Goal: Task Accomplishment & Management: Complete application form

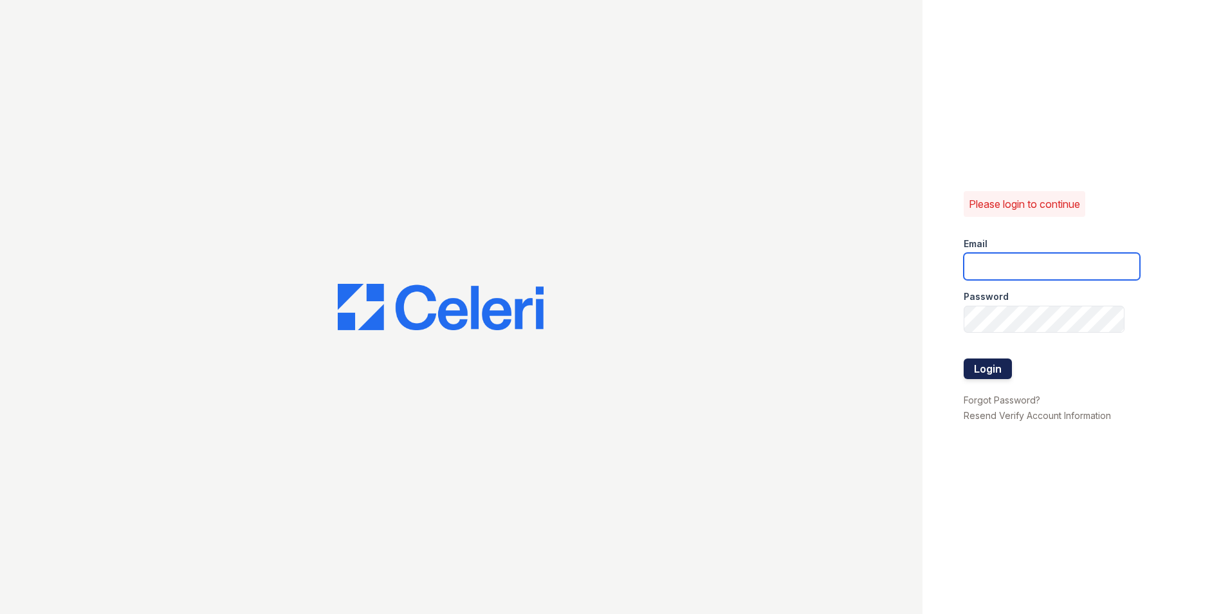
type input "[EMAIL_ADDRESS][DOMAIN_NAME]"
click at [1009, 366] on button "Login" at bounding box center [988, 368] width 48 height 21
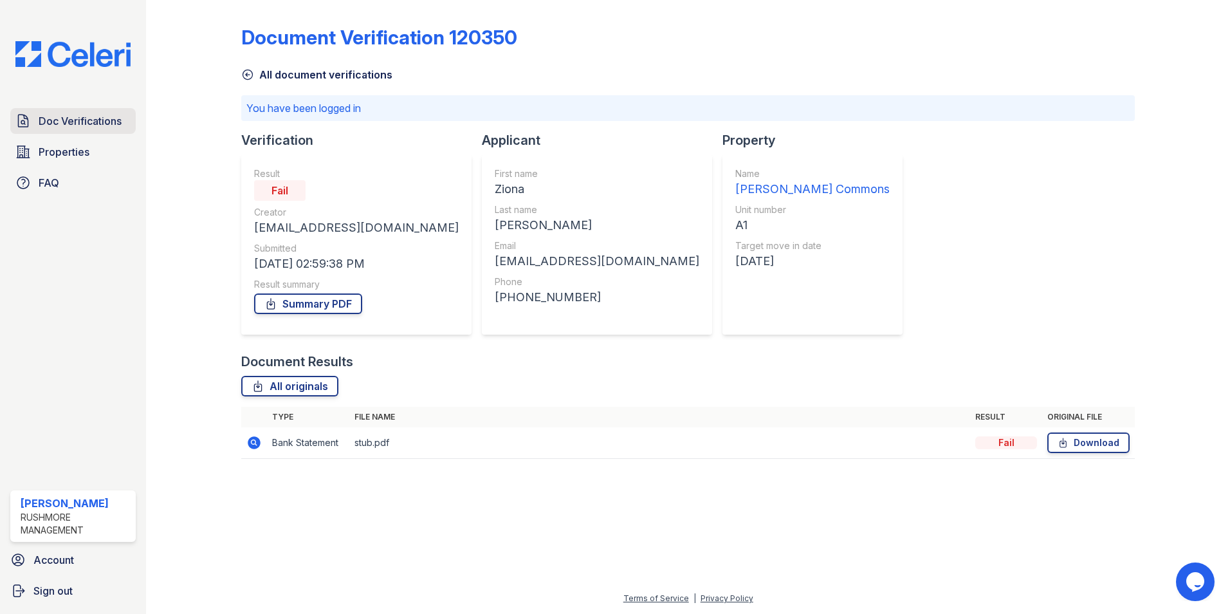
click at [103, 115] on span "Doc Verifications" at bounding box center [80, 120] width 83 height 15
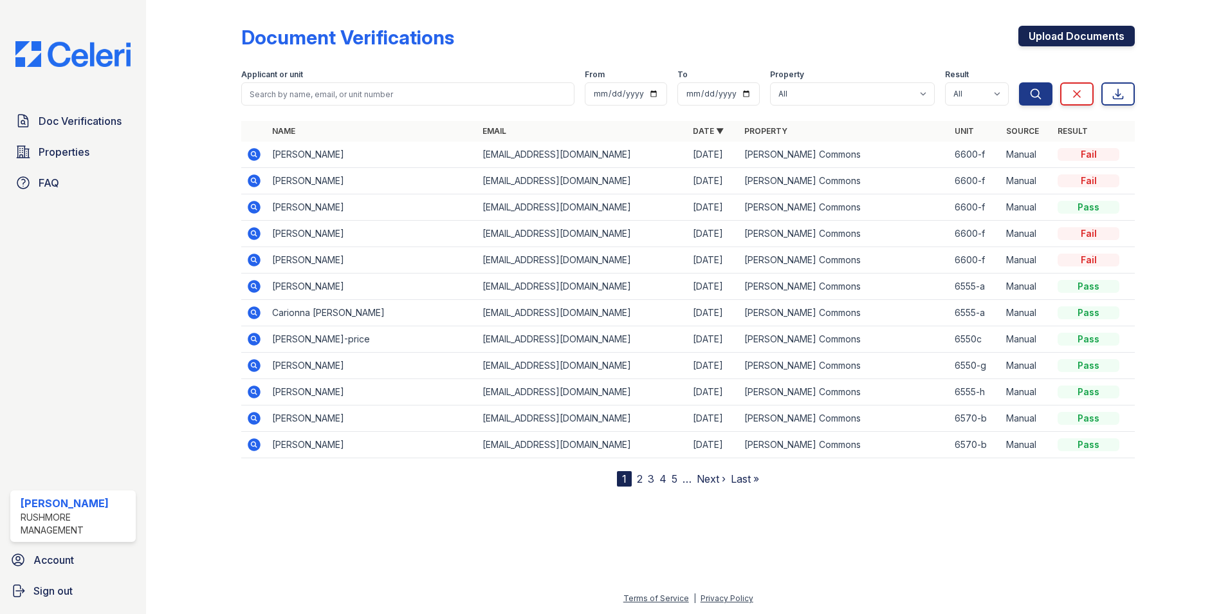
click at [1075, 41] on link "Upload Documents" at bounding box center [1076, 36] width 116 height 21
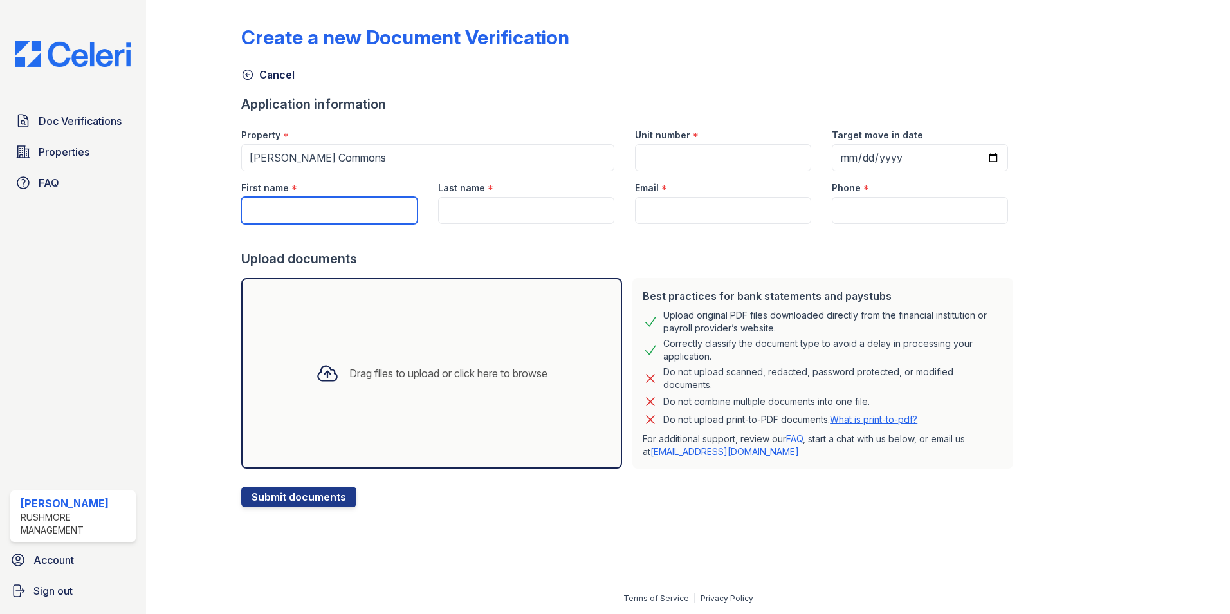
click at [347, 213] on input "First name" at bounding box center [329, 210] width 176 height 27
paste input "[PERSON_NAME]"
type input "[PERSON_NAME]"
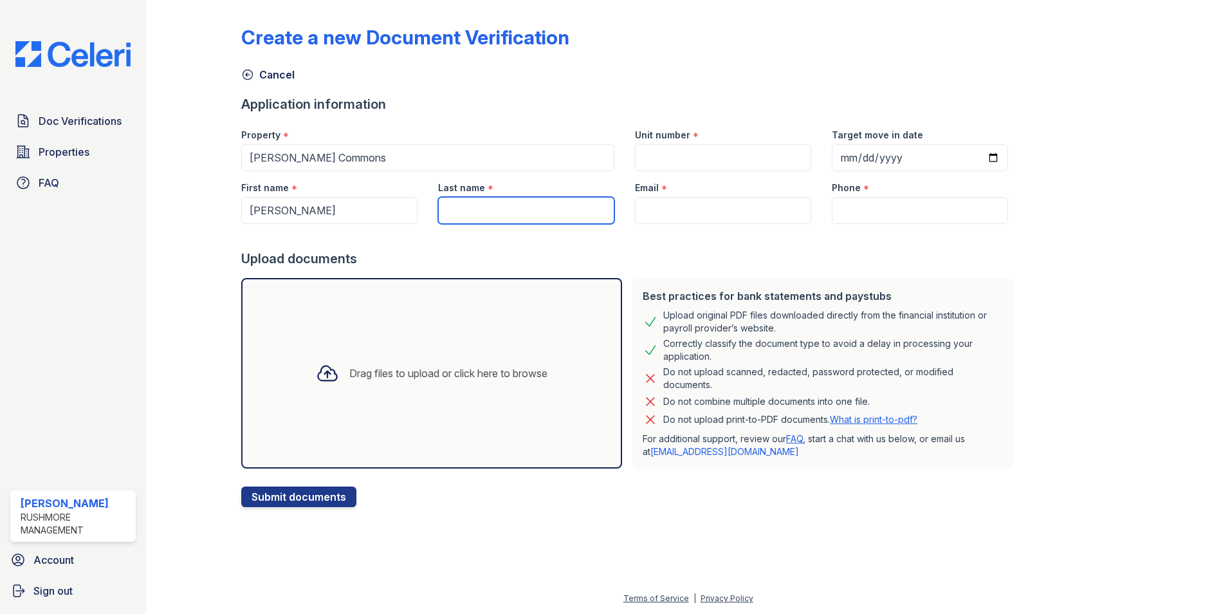
click at [545, 208] on input "Last name" at bounding box center [526, 210] width 176 height 27
paste input "[PERSON_NAME]"
type input "[PERSON_NAME]"
click at [746, 210] on input "Email" at bounding box center [723, 210] width 176 height 27
paste input "[EMAIL_ADDRESS][DOMAIN_NAME]"
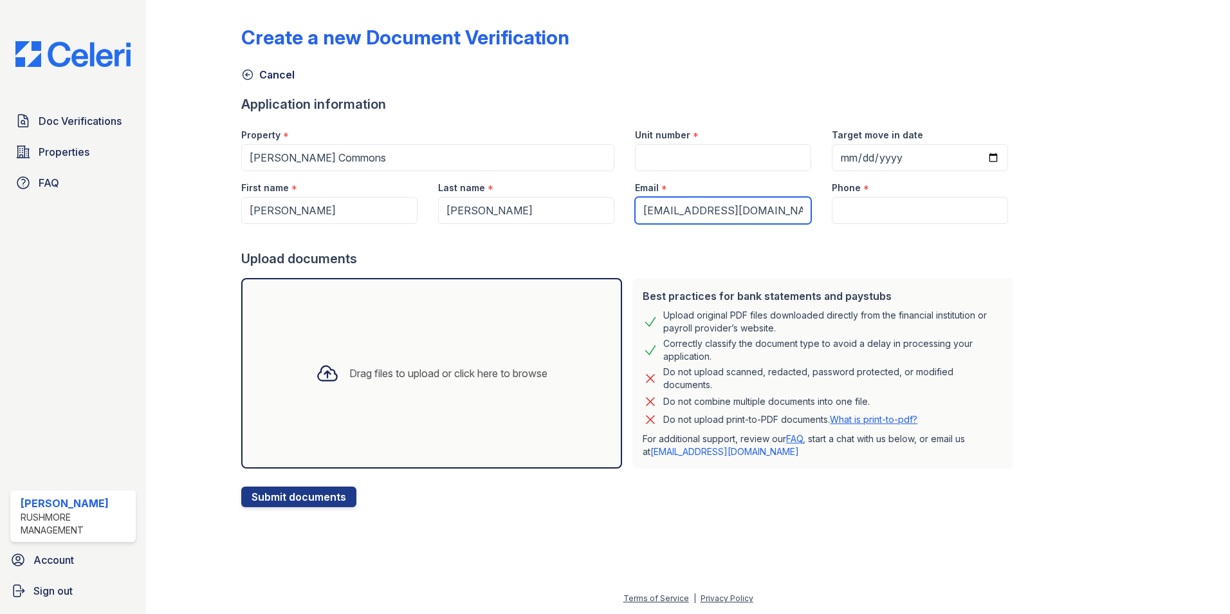
type input "[EMAIL_ADDRESS][DOMAIN_NAME]"
click at [845, 212] on input "Phone" at bounding box center [920, 210] width 176 height 27
paste input "[PHONE_NUMBER]"
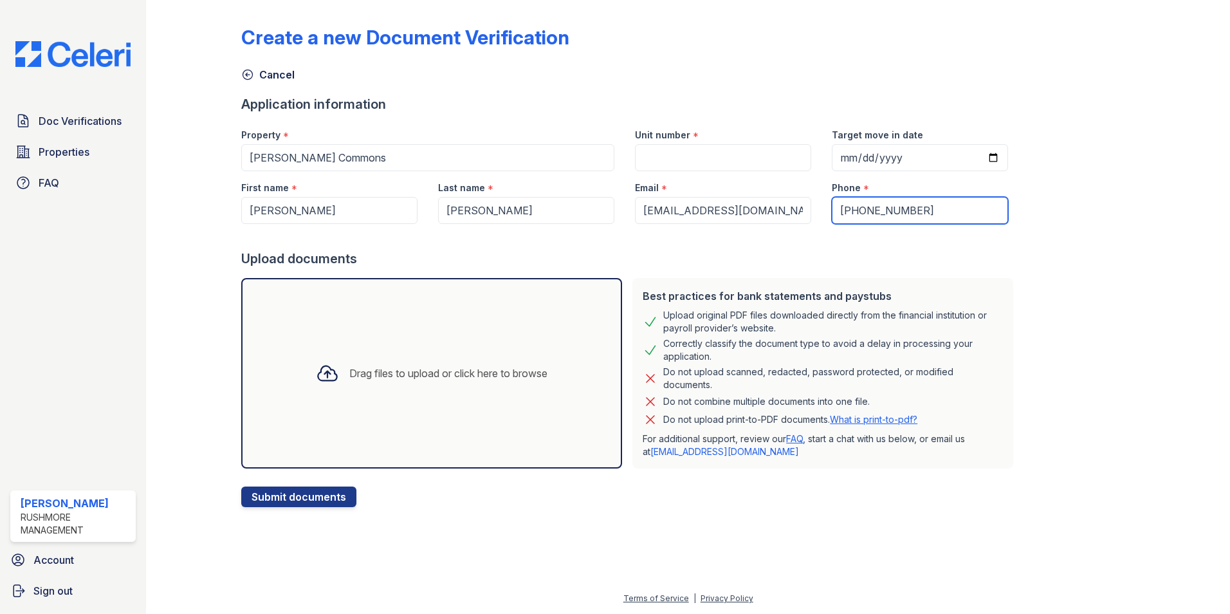
type input "[PHONE_NUMBER]"
click at [286, 499] on button "Submit documents" at bounding box center [298, 496] width 115 height 21
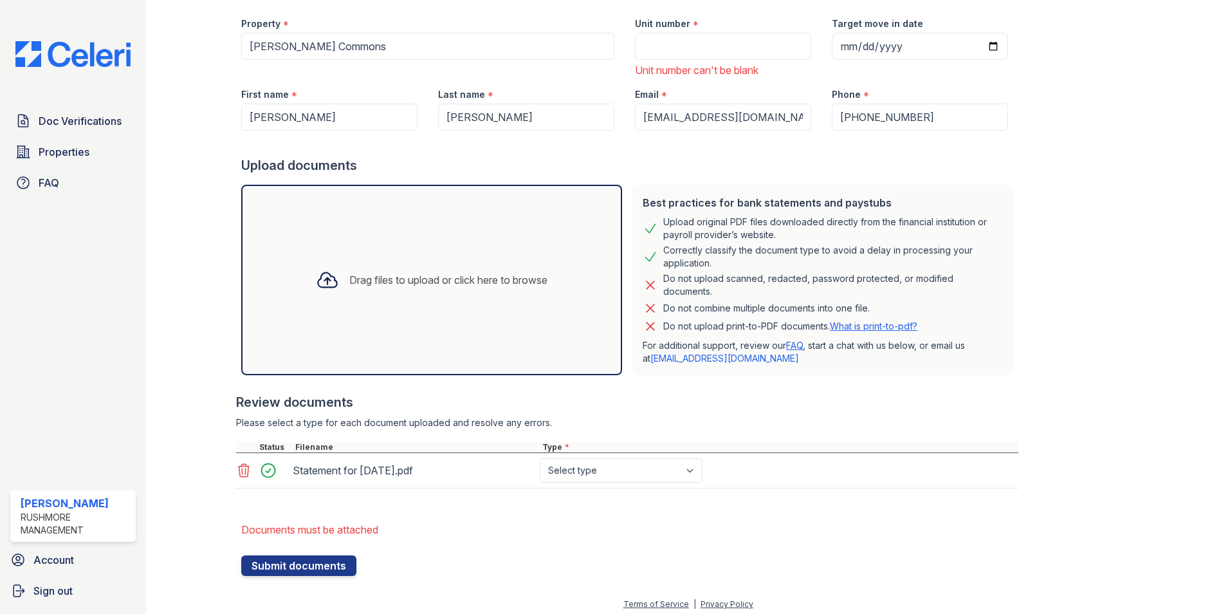
scroll to position [153, 0]
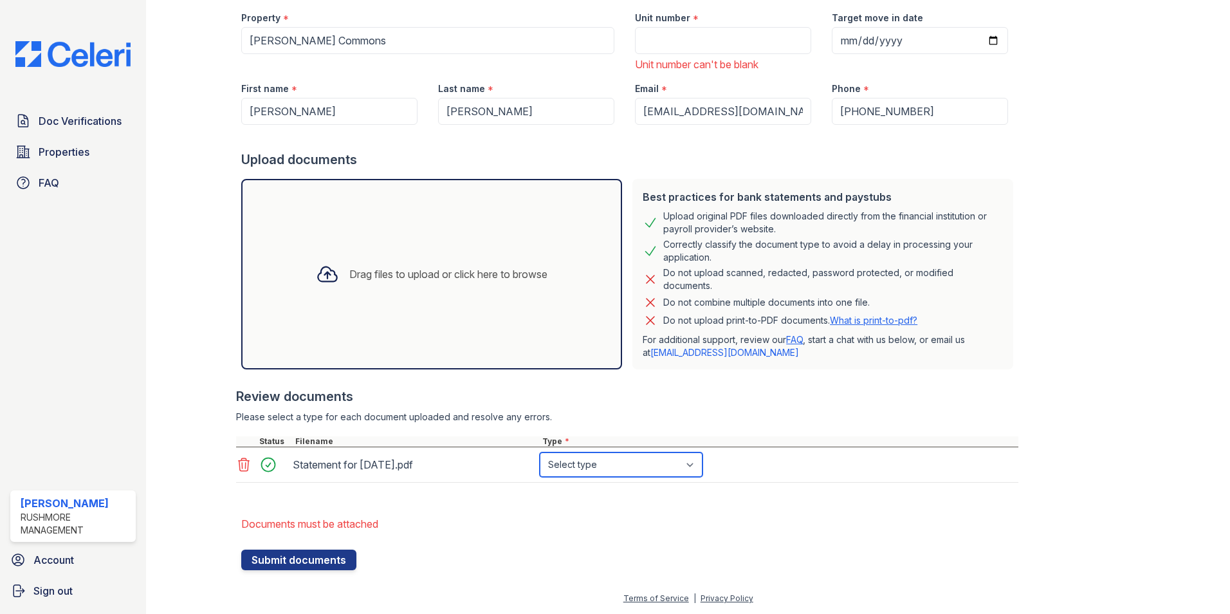
click at [639, 460] on select "Select type Paystub Bank Statement Offer Letter Tax Documents Benefit Award Let…" at bounding box center [621, 464] width 163 height 24
select select "paystub"
click at [540, 452] on select "Select type Paystub Bank Statement Offer Letter Tax Documents Benefit Award Let…" at bounding box center [621, 464] width 163 height 24
click at [720, 55] on div "Unit number * Unit number can't be blank" at bounding box center [723, 36] width 197 height 71
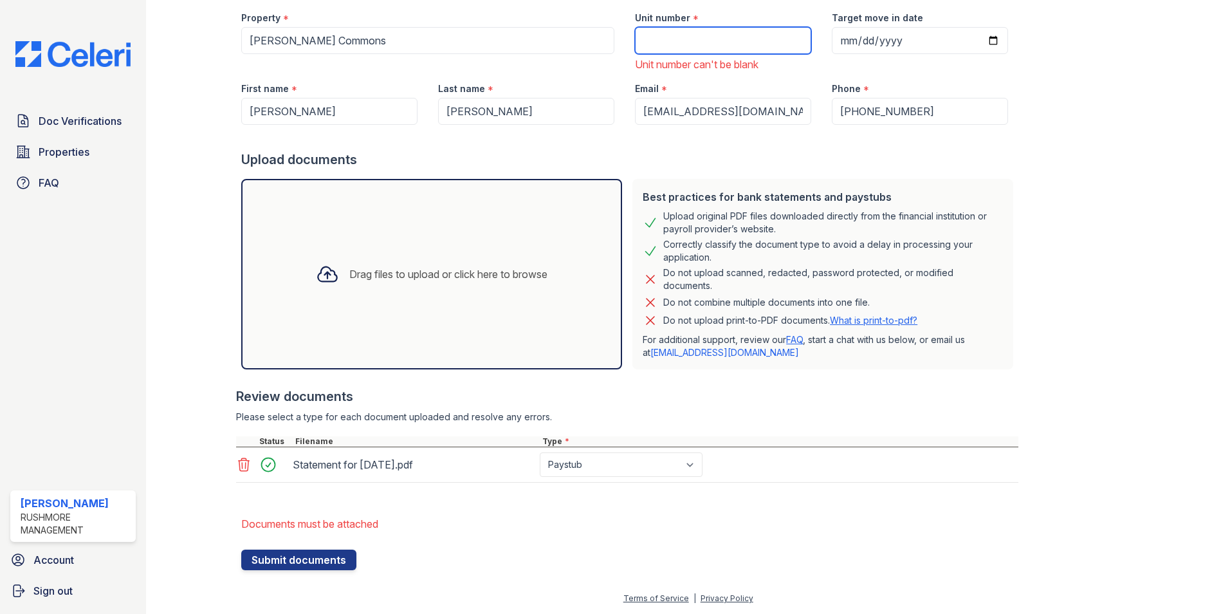
click at [733, 49] on input "Unit number" at bounding box center [723, 40] width 176 height 27
type input "6600-f"
type input "[DATE]"
click at [303, 564] on button "Submit documents" at bounding box center [298, 559] width 115 height 21
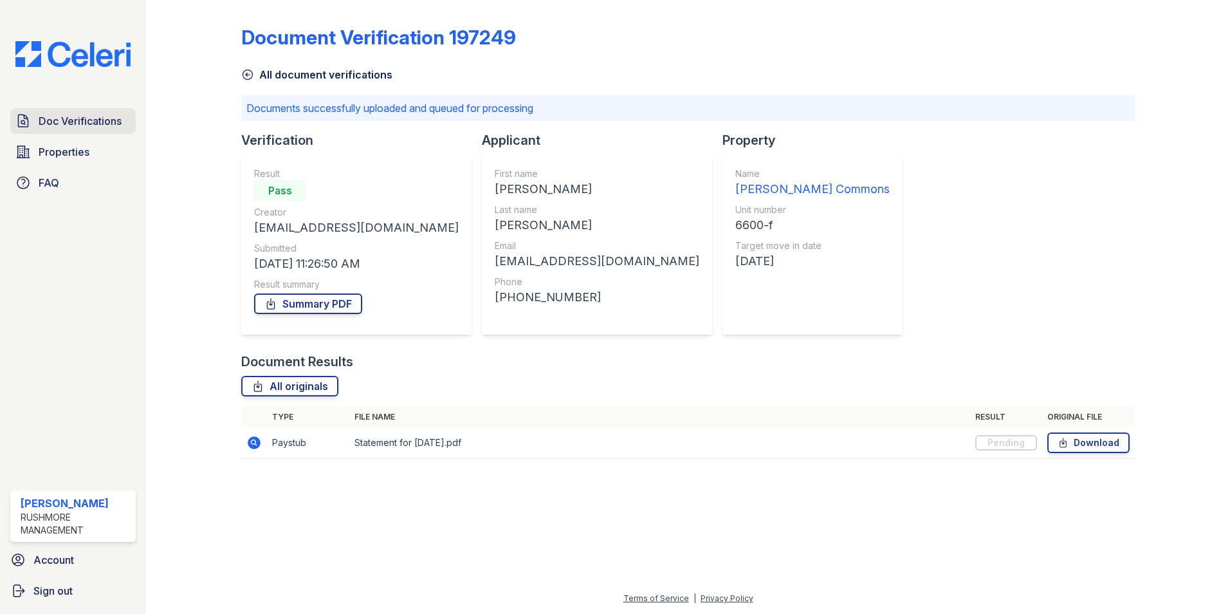
click at [24, 114] on icon at bounding box center [24, 120] width 10 height 12
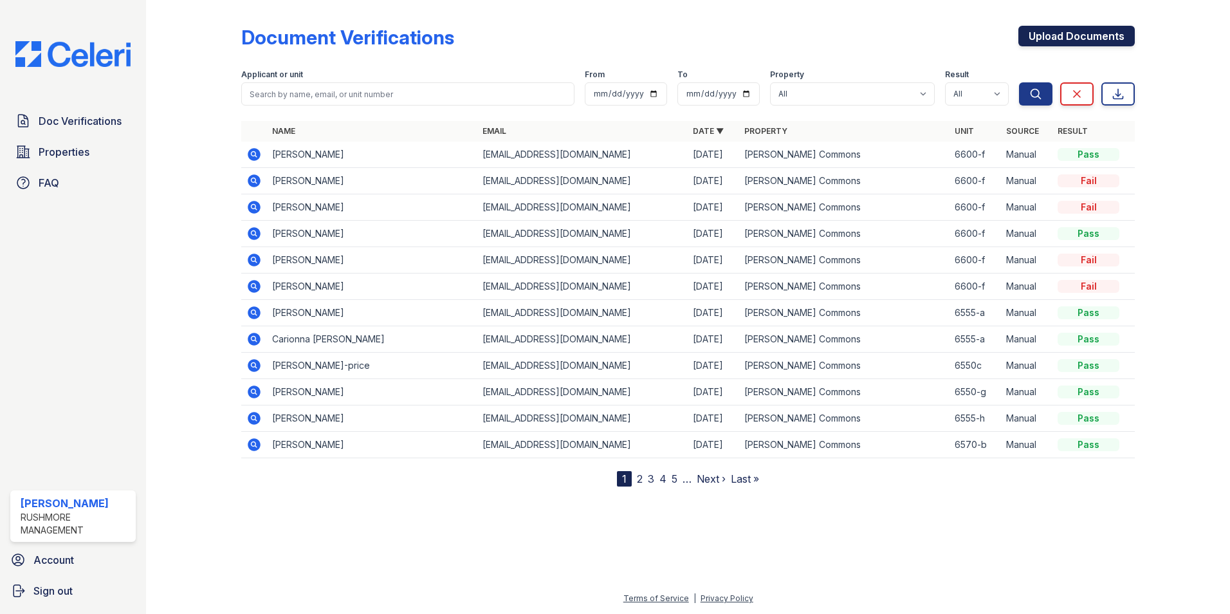
click at [1032, 42] on link "Upload Documents" at bounding box center [1076, 36] width 116 height 21
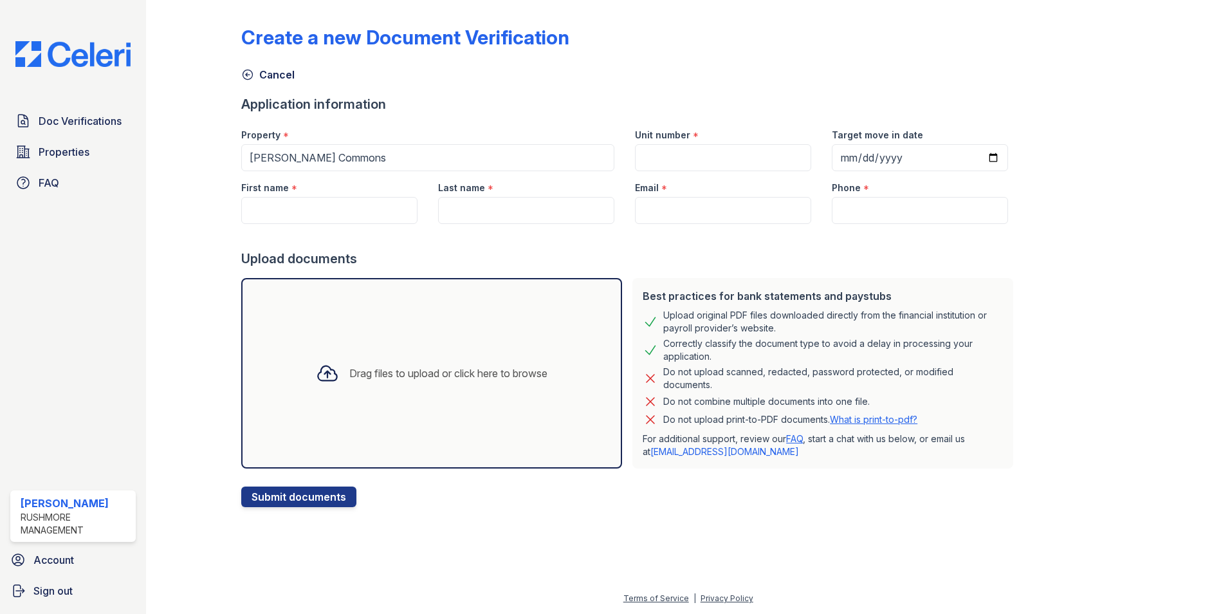
click at [458, 362] on div "Drag files to upload or click here to browse" at bounding box center [432, 373] width 252 height 44
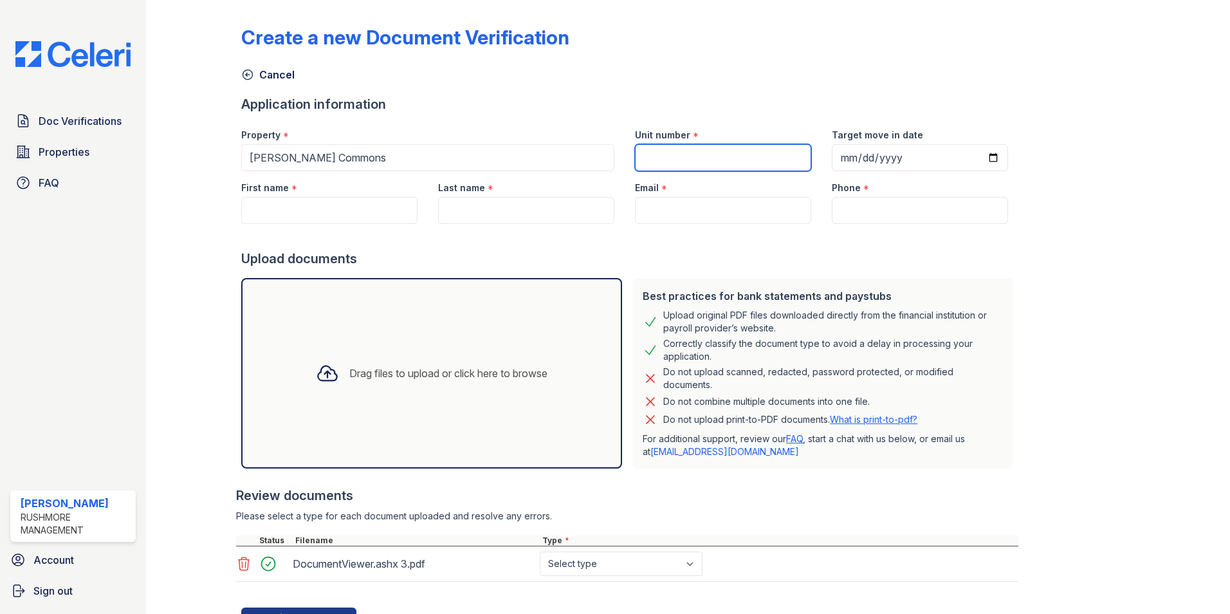
click at [760, 160] on input "Unit number" at bounding box center [723, 157] width 176 height 27
click at [843, 155] on input "Target move in date" at bounding box center [920, 157] width 176 height 27
type input "[DATE]"
click at [371, 207] on input "First name" at bounding box center [329, 210] width 176 height 27
paste input "[PERSON_NAME]"
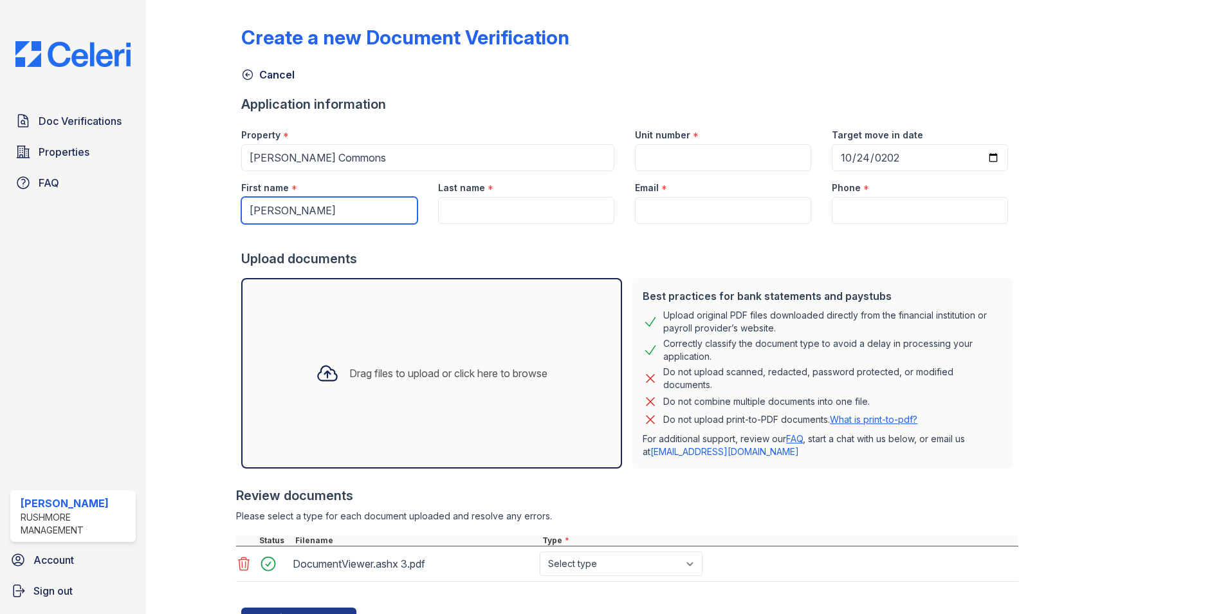
type input "[PERSON_NAME]"
click at [500, 212] on input "Last name" at bounding box center [526, 210] width 176 height 27
paste input "Standard"
type input "Standard"
click at [657, 117] on form "Application information Property * [PERSON_NAME][GEOGRAPHIC_DATA] Unit number *…" at bounding box center [629, 361] width 777 height 533
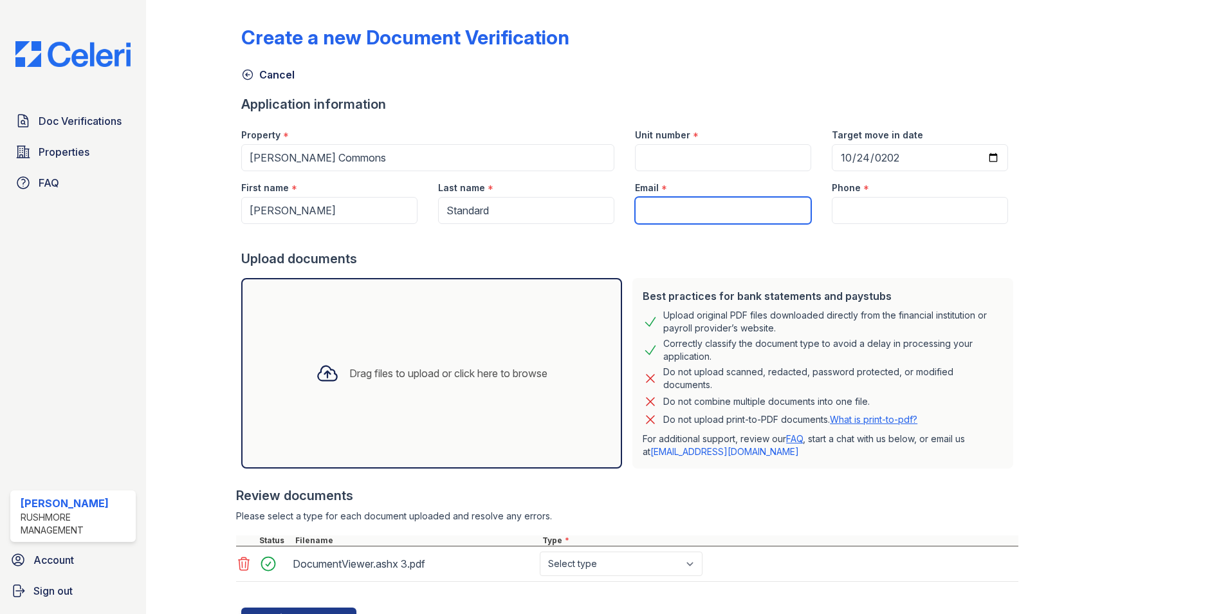
click at [711, 210] on input "Email" at bounding box center [723, 210] width 176 height 27
paste input "[EMAIL_ADDRESS][DOMAIN_NAME]"
type input "[EMAIL_ADDRESS][DOMAIN_NAME]"
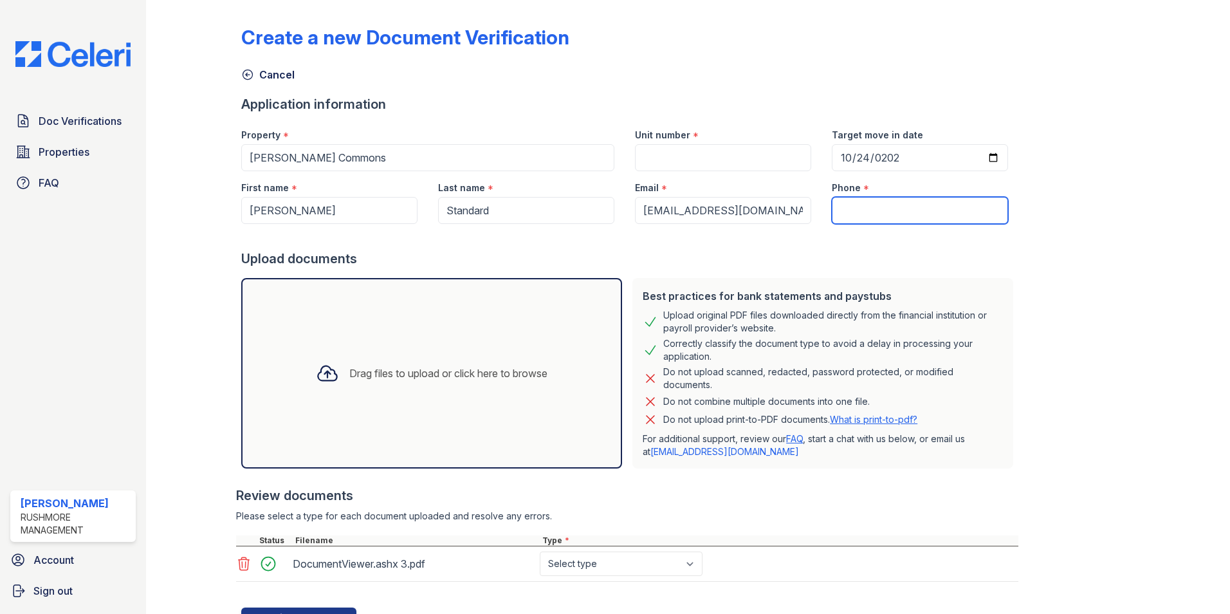
click at [858, 212] on input "Phone" at bounding box center [920, 210] width 176 height 27
paste input "[PHONE_NUMBER]"
type input "[PHONE_NUMBER]"
drag, startPoint x: 1012, startPoint y: 8, endPoint x: 606, endPoint y: 500, distance: 637.9
click at [606, 500] on div "Review documents" at bounding box center [627, 495] width 782 height 18
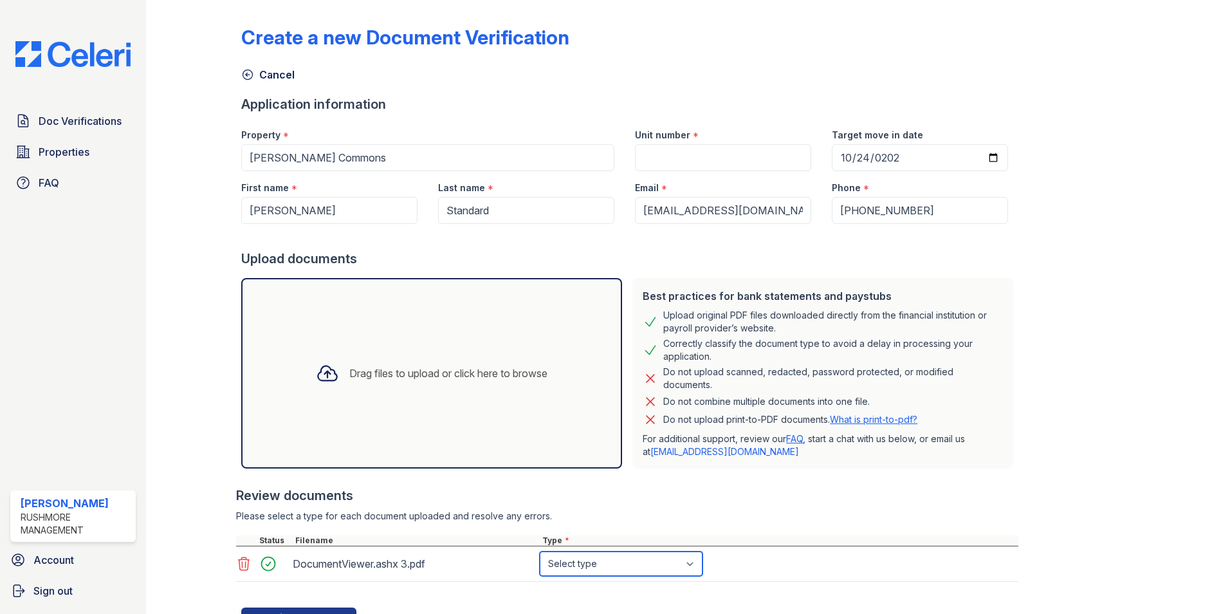
click at [614, 565] on select "Select type Paystub Bank Statement Offer Letter Tax Documents Benefit Award Let…" at bounding box center [621, 563] width 163 height 24
select select "paystub"
click at [540, 551] on select "Select type Paystub Bank Statement Offer Letter Tax Documents Benefit Award Let…" at bounding box center [621, 563] width 163 height 24
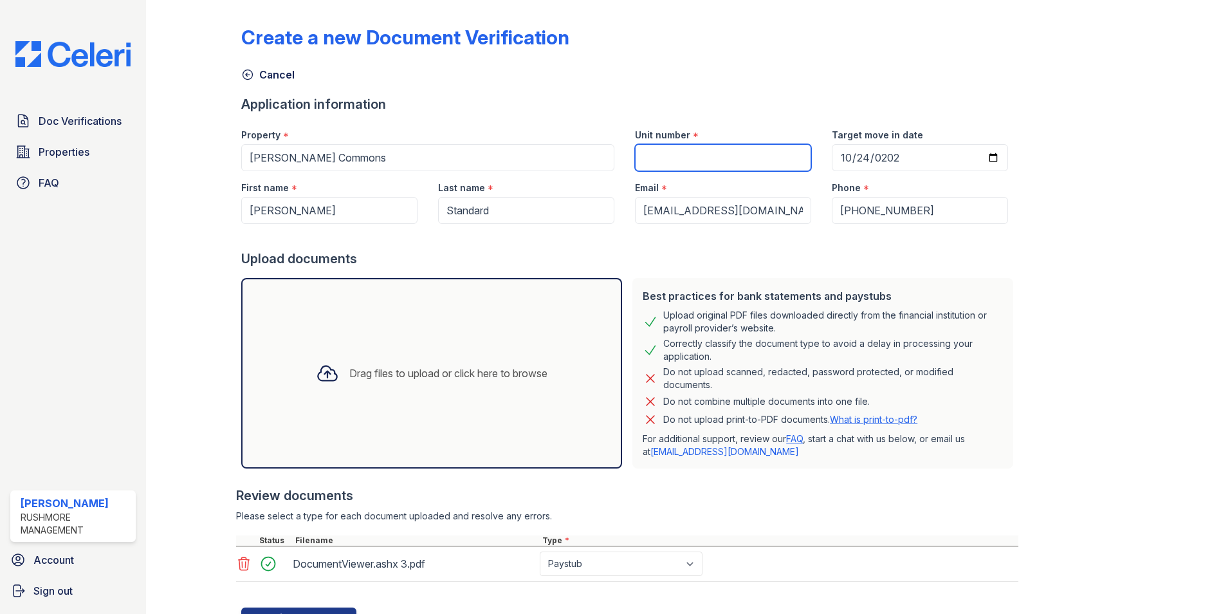
click at [697, 163] on input "Unit number" at bounding box center [723, 157] width 176 height 27
type input "2"
type input "6600-f"
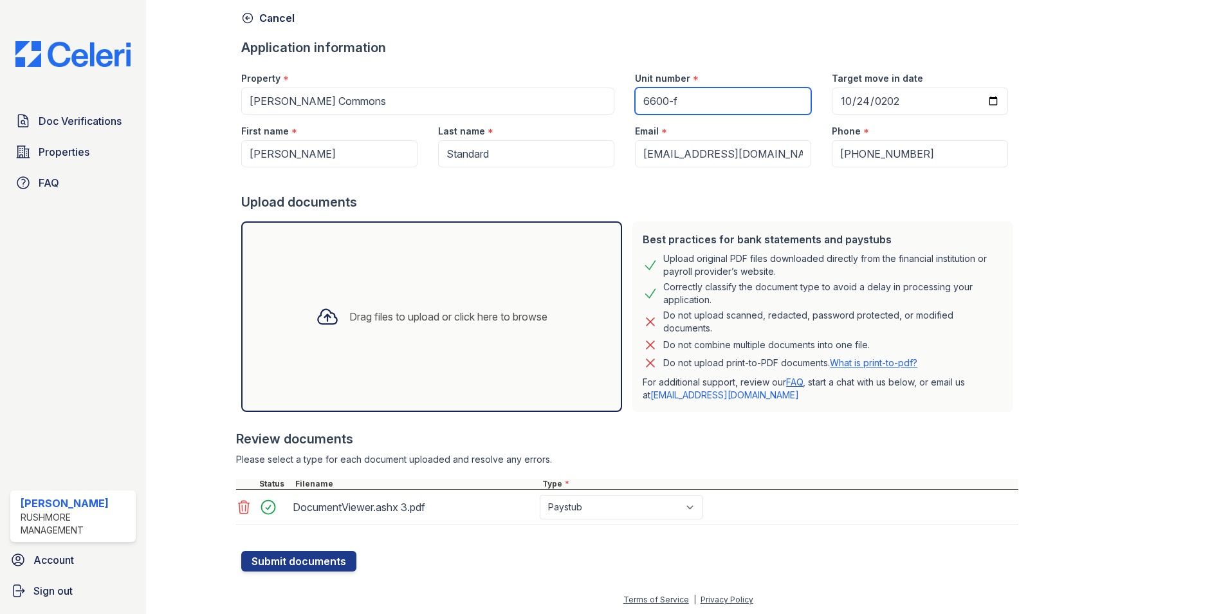
scroll to position [58, 0]
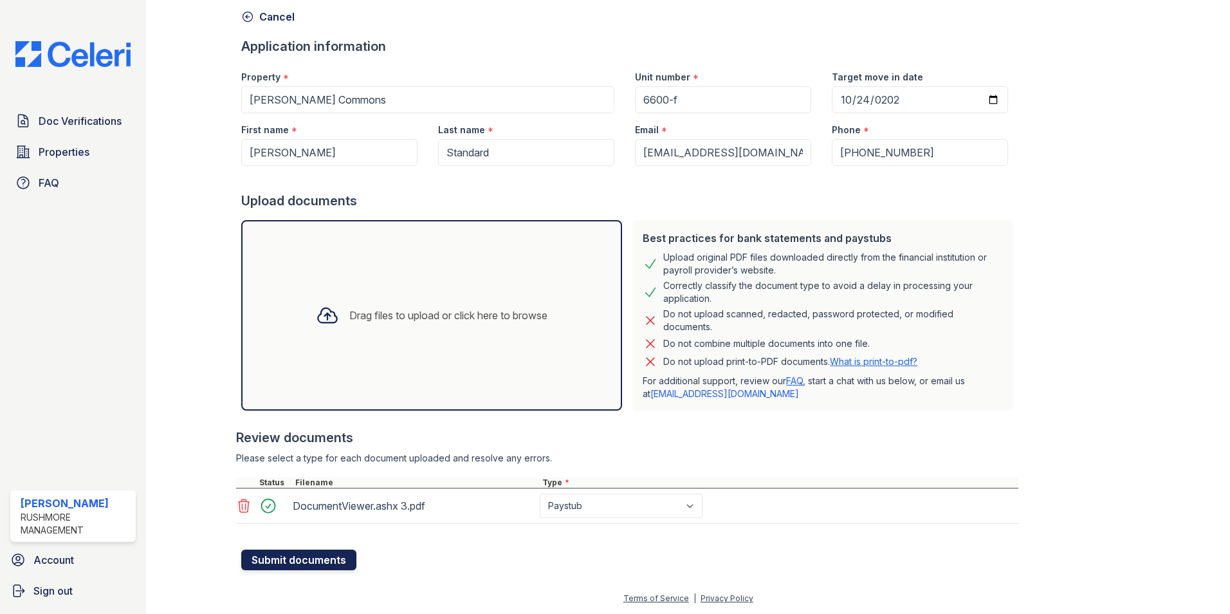
click at [306, 564] on button "Submit documents" at bounding box center [298, 559] width 115 height 21
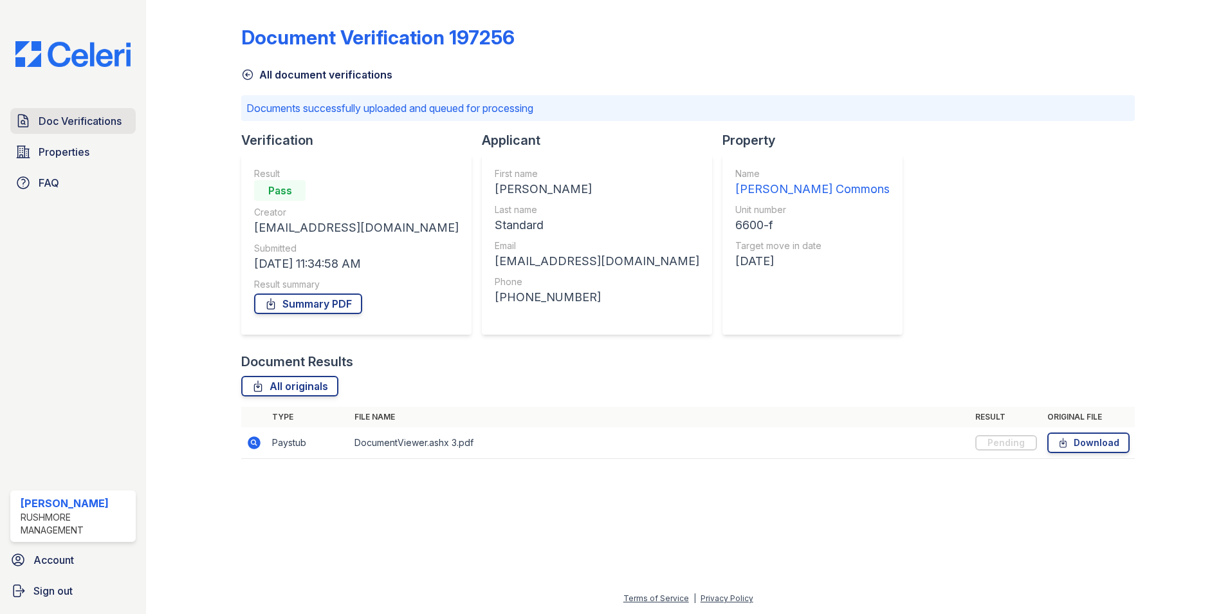
click at [103, 122] on span "Doc Verifications" at bounding box center [80, 120] width 83 height 15
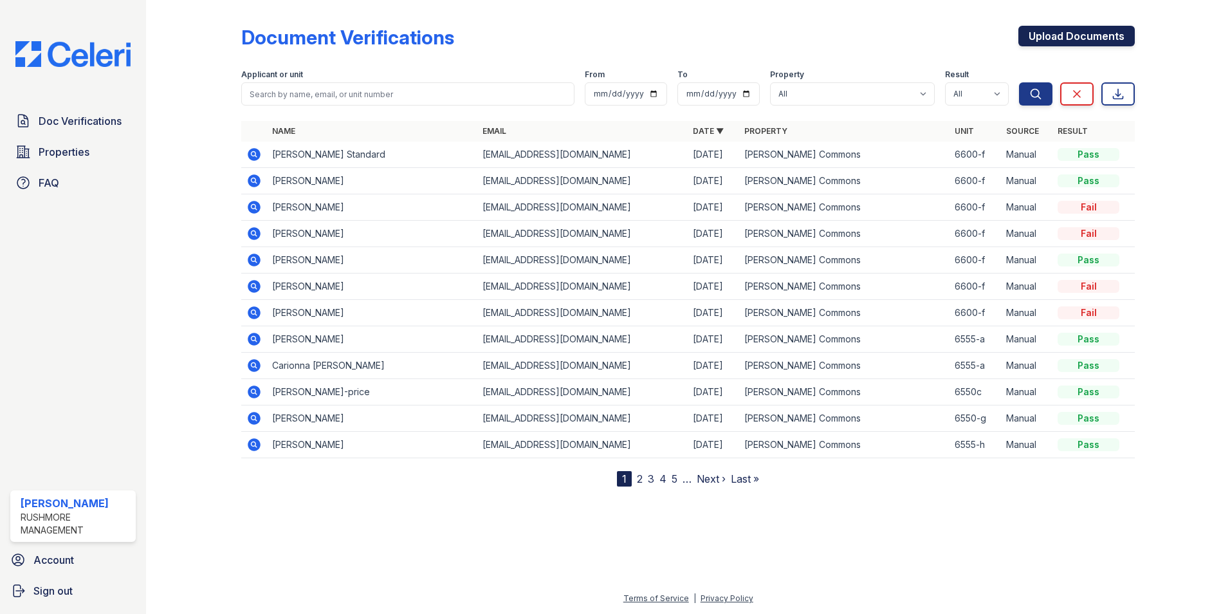
click at [1094, 40] on link "Upload Documents" at bounding box center [1076, 36] width 116 height 21
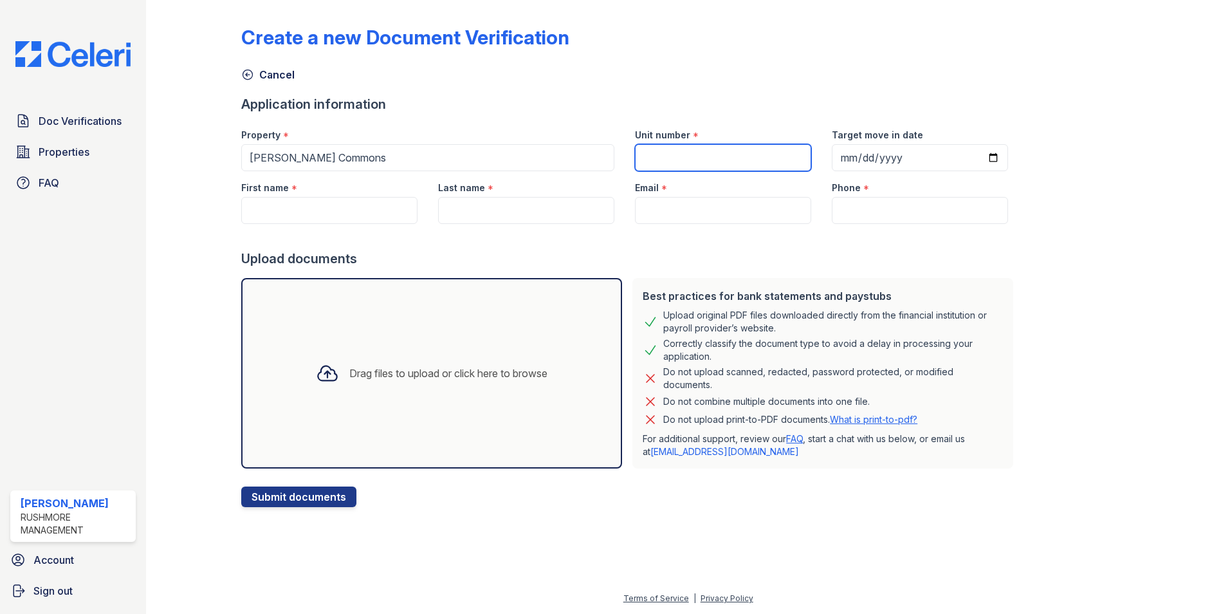
click at [726, 161] on input "Unit number" at bounding box center [723, 157] width 176 height 27
type input "6599-f"
click at [833, 152] on input "Target move in date" at bounding box center [920, 157] width 176 height 27
type input "[DATE]"
click at [358, 217] on input "First name" at bounding box center [329, 210] width 176 height 27
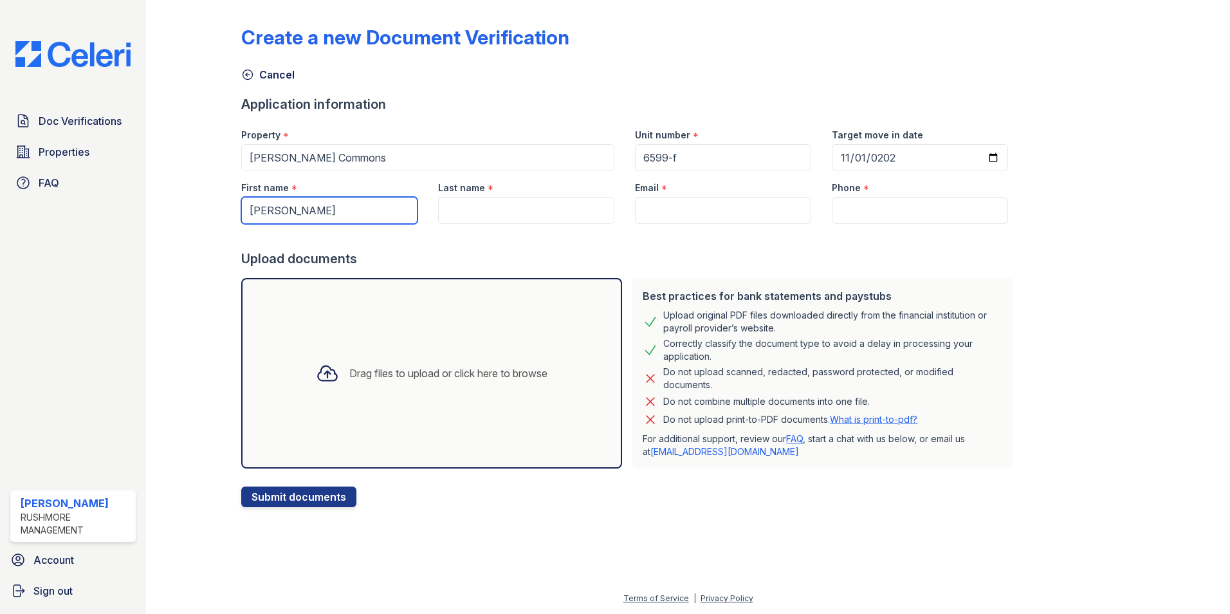
type input "[PERSON_NAME]"
click at [482, 202] on input "Last name" at bounding box center [526, 210] width 176 height 27
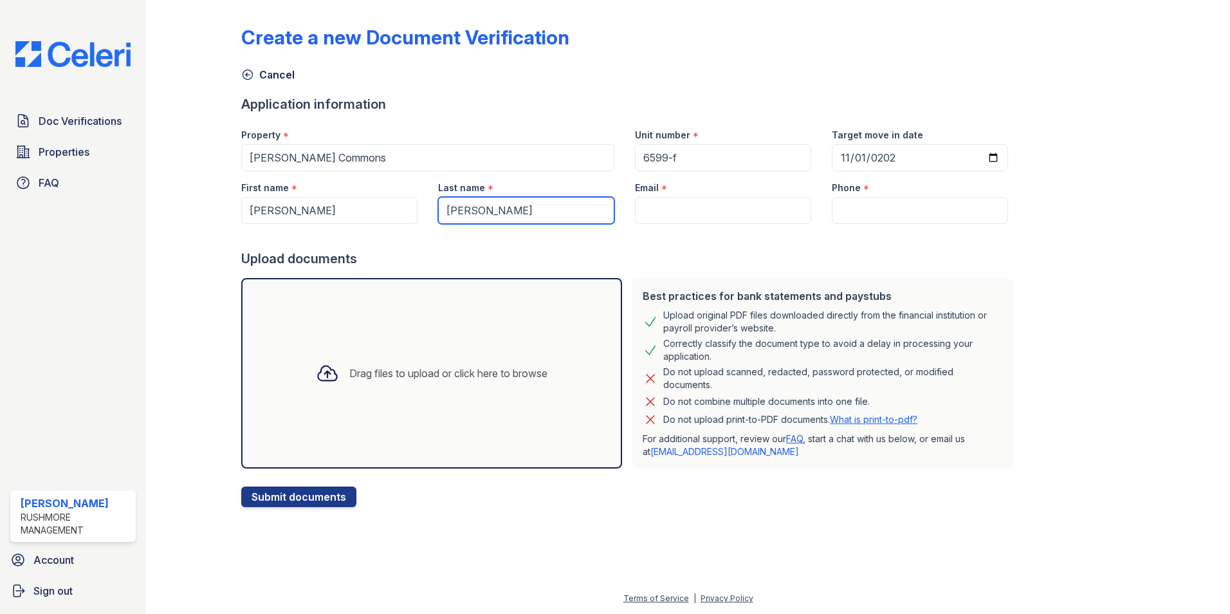
type input "[PERSON_NAME]"
click at [693, 205] on input "Email" at bounding box center [723, 210] width 176 height 27
paste input "[EMAIL_ADDRESS][DOMAIN_NAME]"
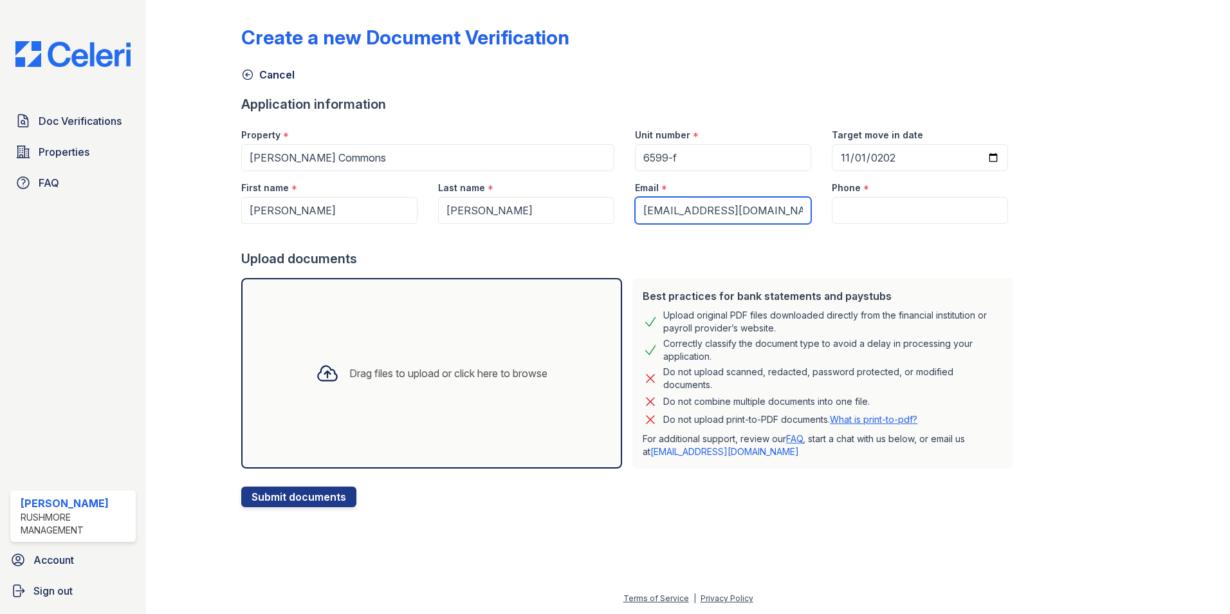
type input "[EMAIL_ADDRESS][DOMAIN_NAME]"
click at [869, 217] on input "Phone" at bounding box center [920, 210] width 176 height 27
paste input "[PHONE_NUMBER]"
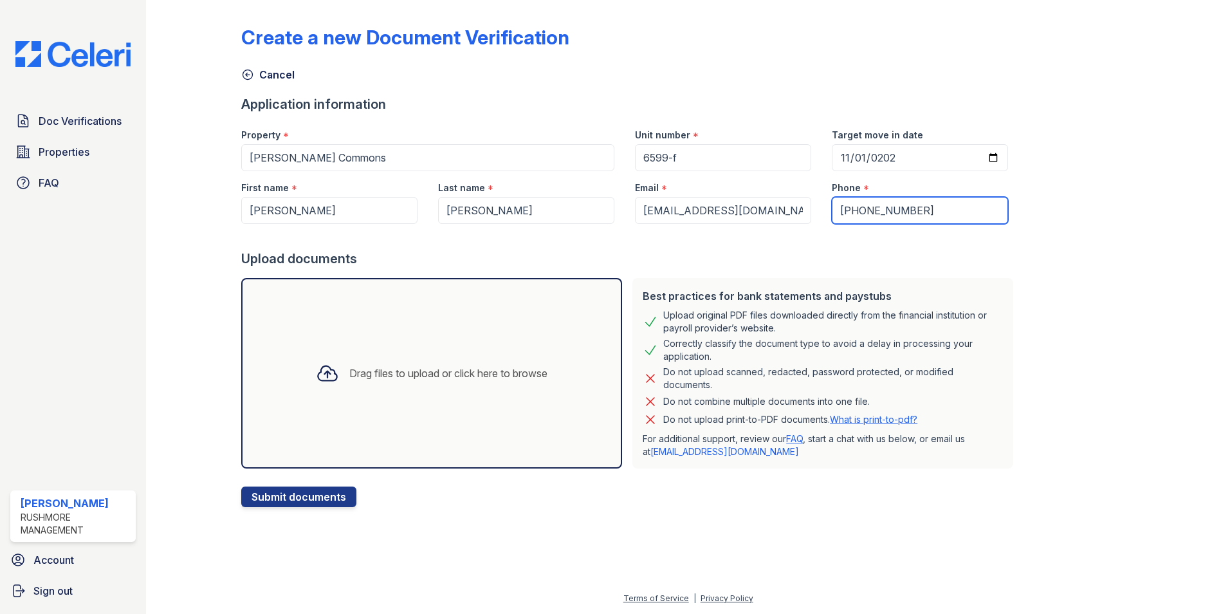
type input "[PHONE_NUMBER]"
click at [425, 369] on div "Drag files to upload or click here to browse" at bounding box center [448, 372] width 198 height 15
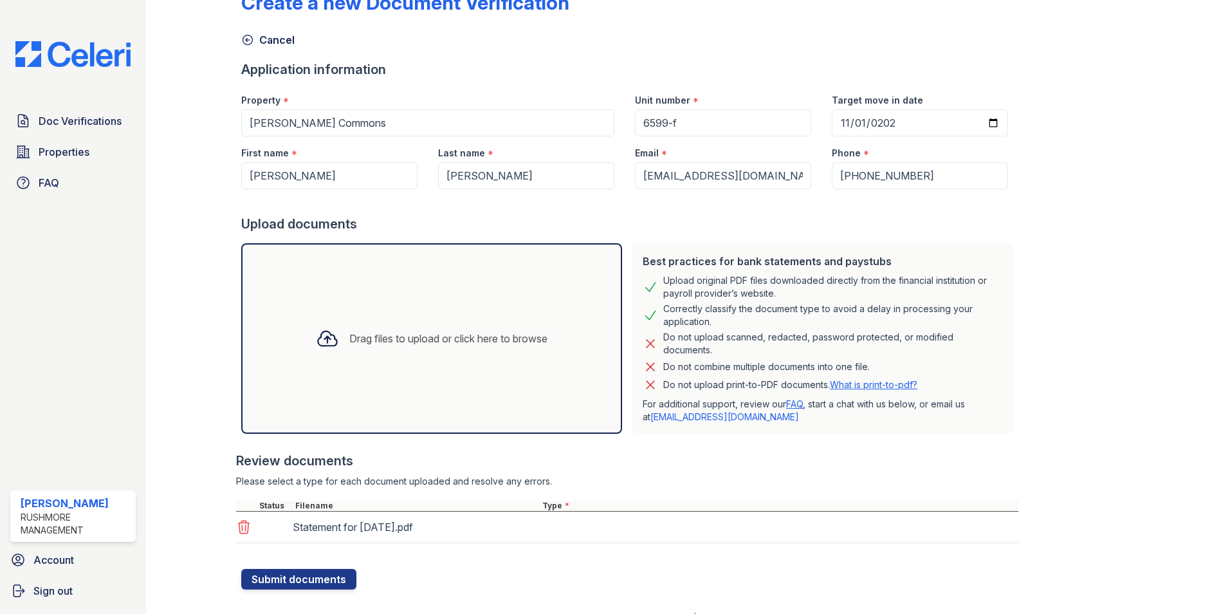
scroll to position [54, 0]
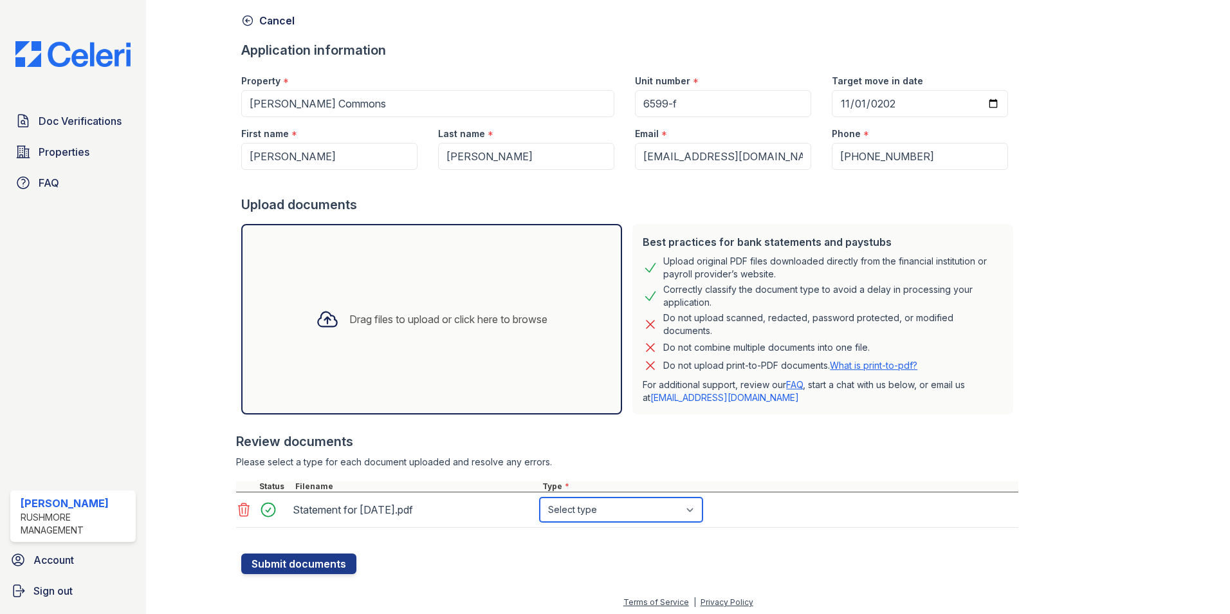
click at [577, 509] on select "Select type Paystub Bank Statement Offer Letter Tax Documents Benefit Award Let…" at bounding box center [621, 509] width 163 height 24
select select "paystub"
click at [540, 497] on select "Select type Paystub Bank Statement Offer Letter Tax Documents Benefit Award Let…" at bounding box center [621, 509] width 163 height 24
click at [316, 562] on button "Submit documents" at bounding box center [298, 563] width 115 height 21
